Goal: Check status

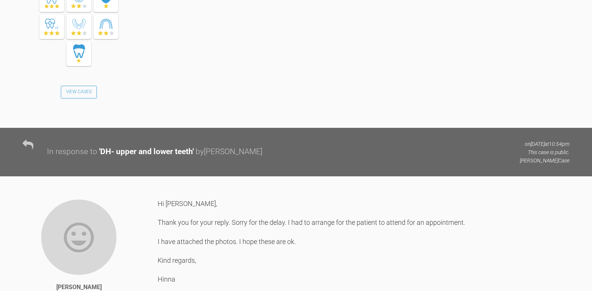
scroll to position [1153, 0]
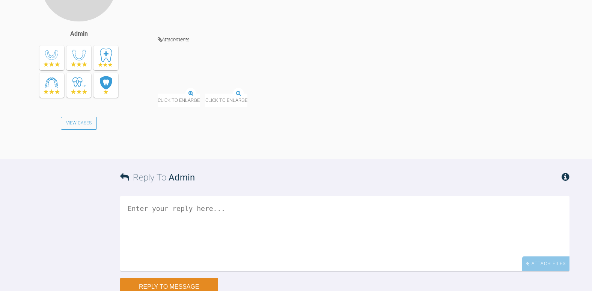
scroll to position [2555, 0]
